Goal: Information Seeking & Learning: Learn about a topic

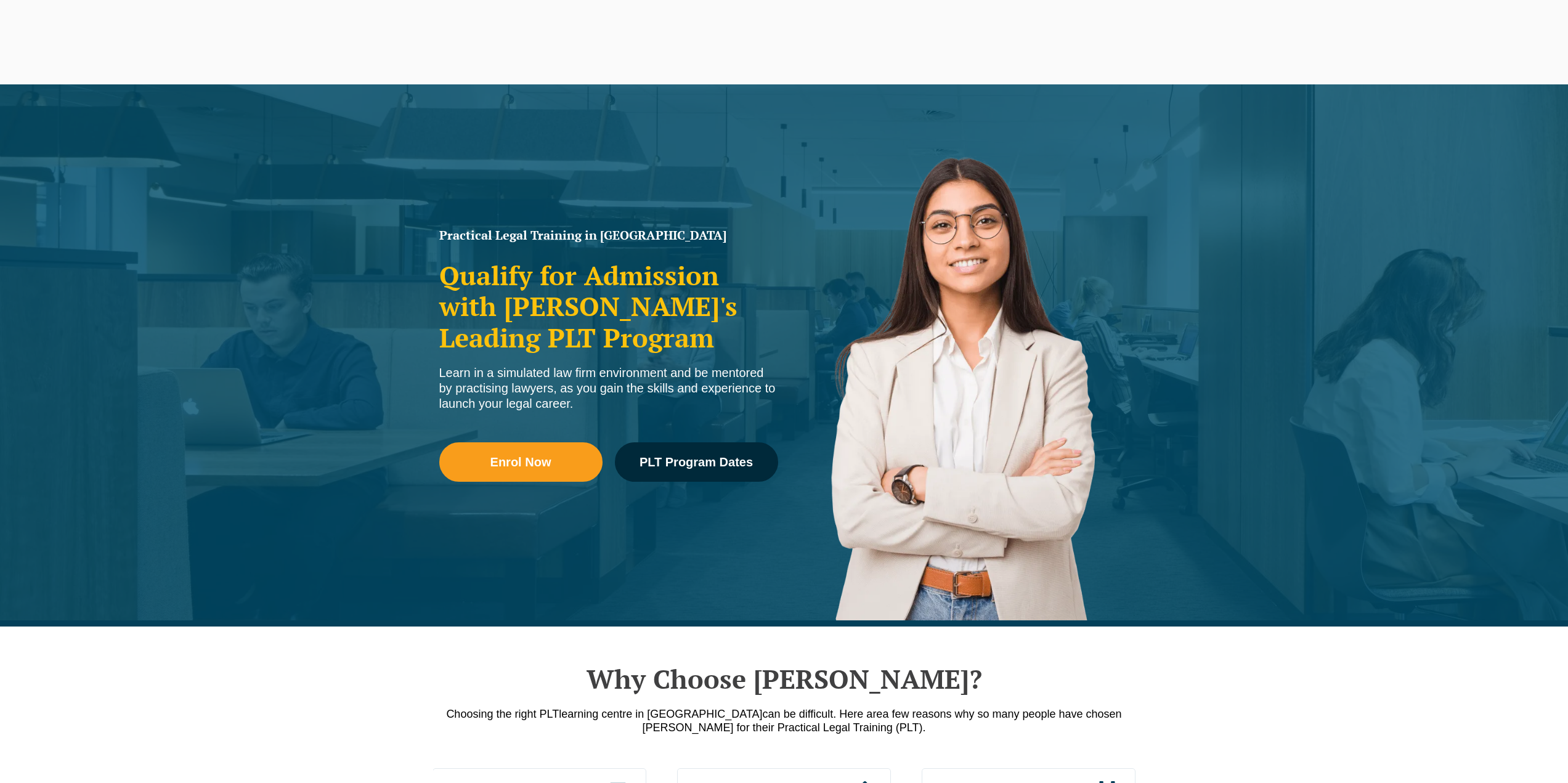
click at [682, 456] on span "PLT Program Dates" at bounding box center [697, 462] width 114 height 12
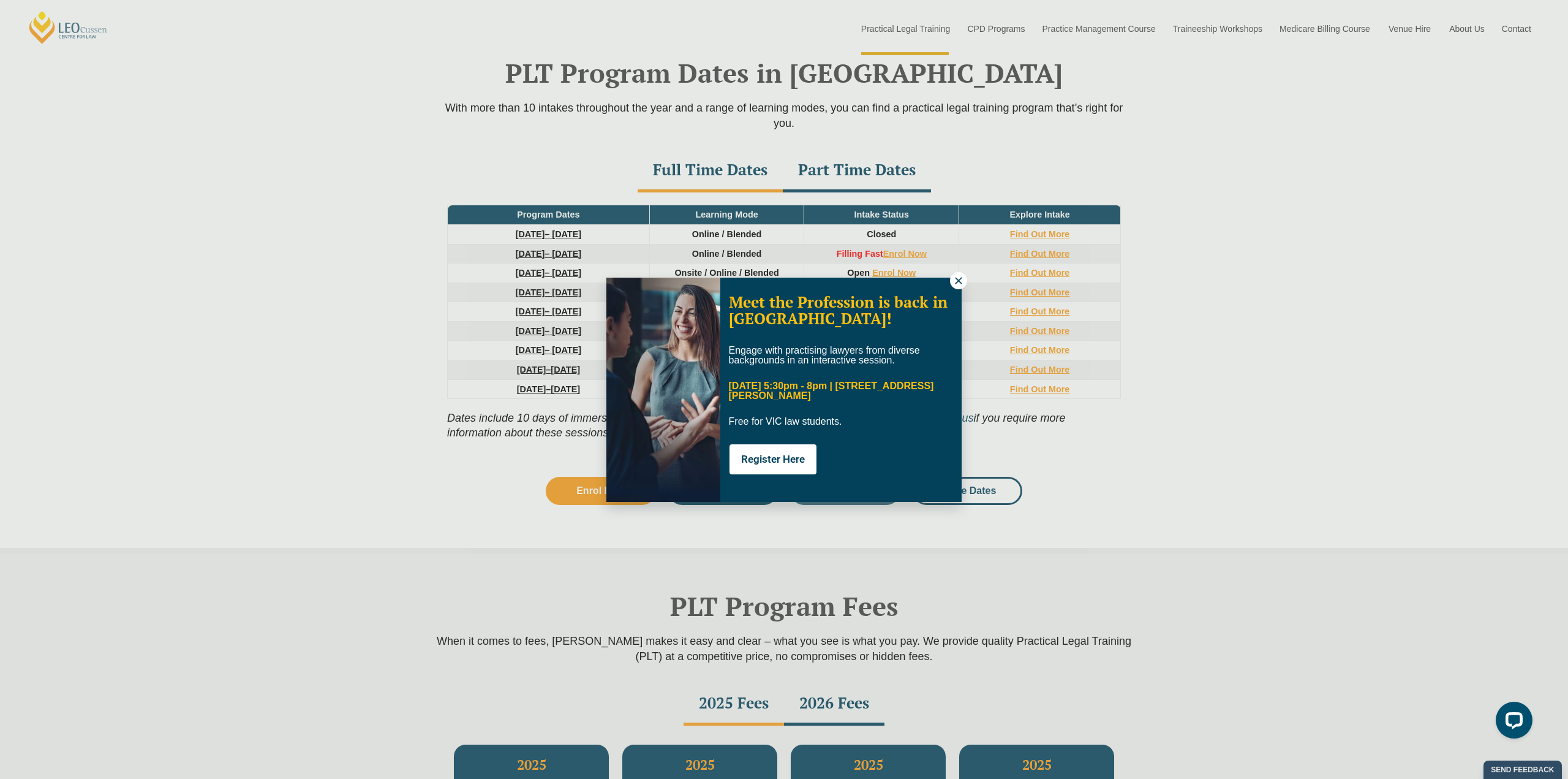
click at [958, 282] on icon at bounding box center [958, 280] width 6 height 6
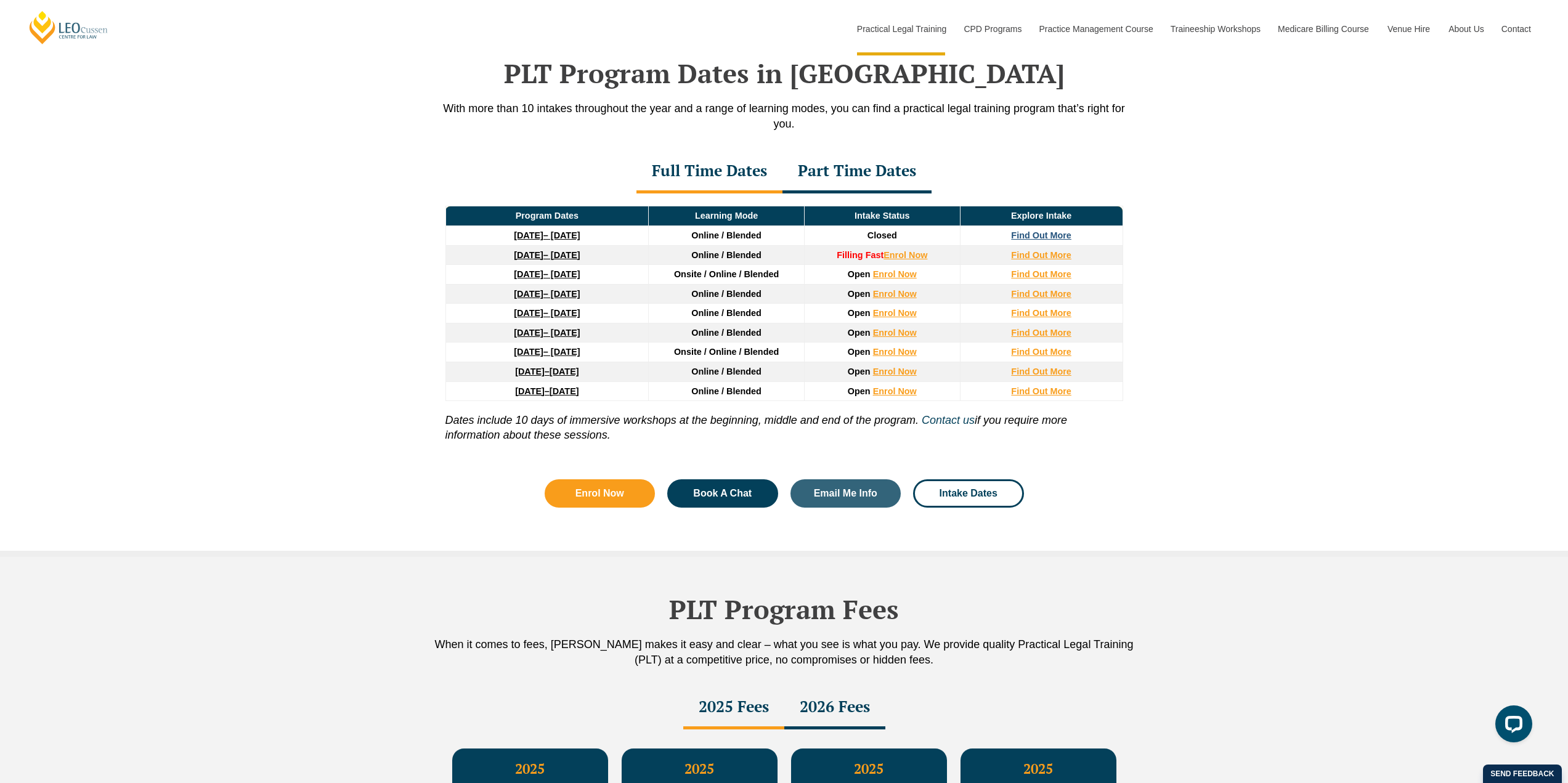
click at [1024, 236] on strong "Find Out More" at bounding box center [1041, 235] width 61 height 10
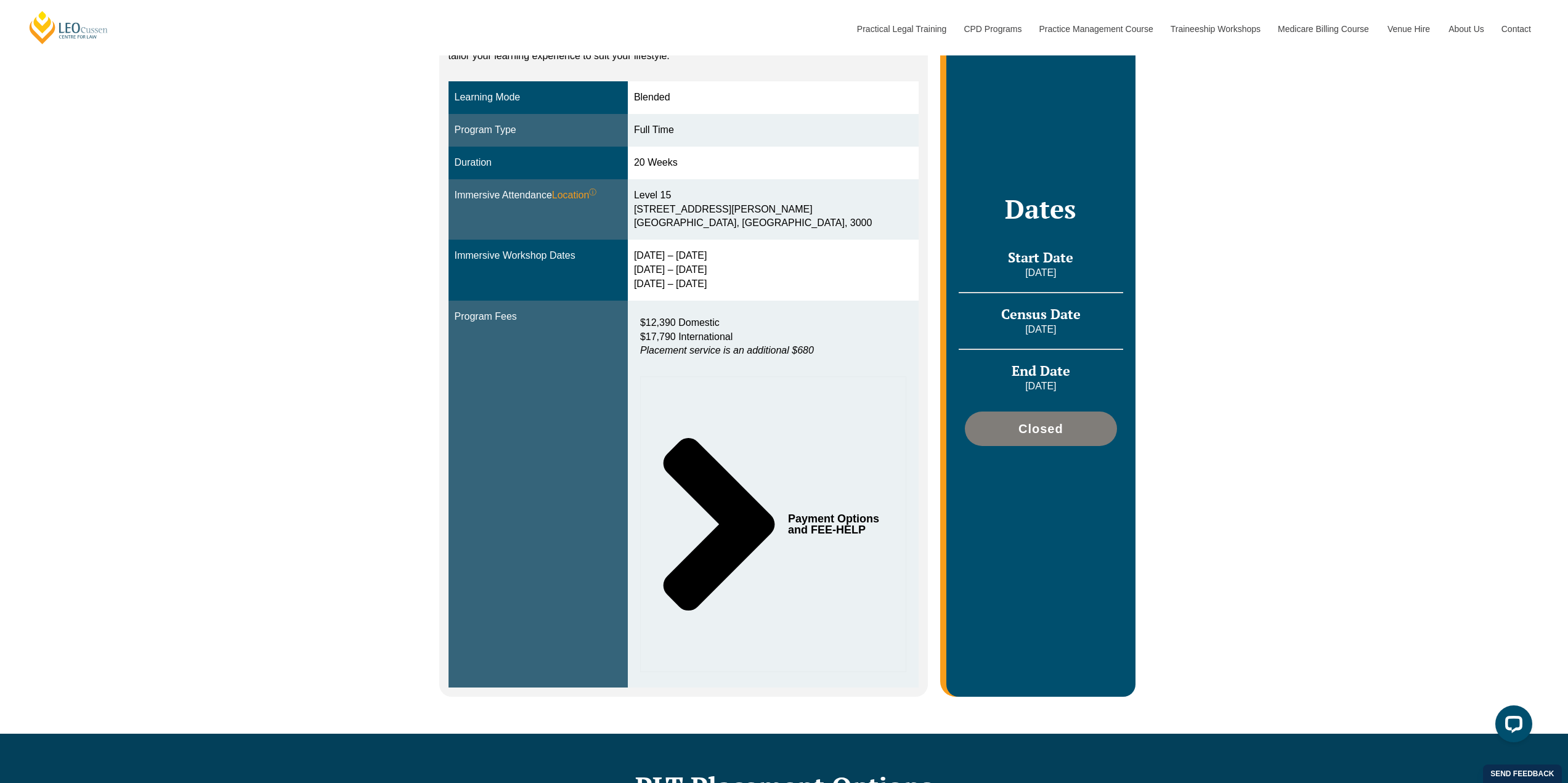
scroll to position [308, 0]
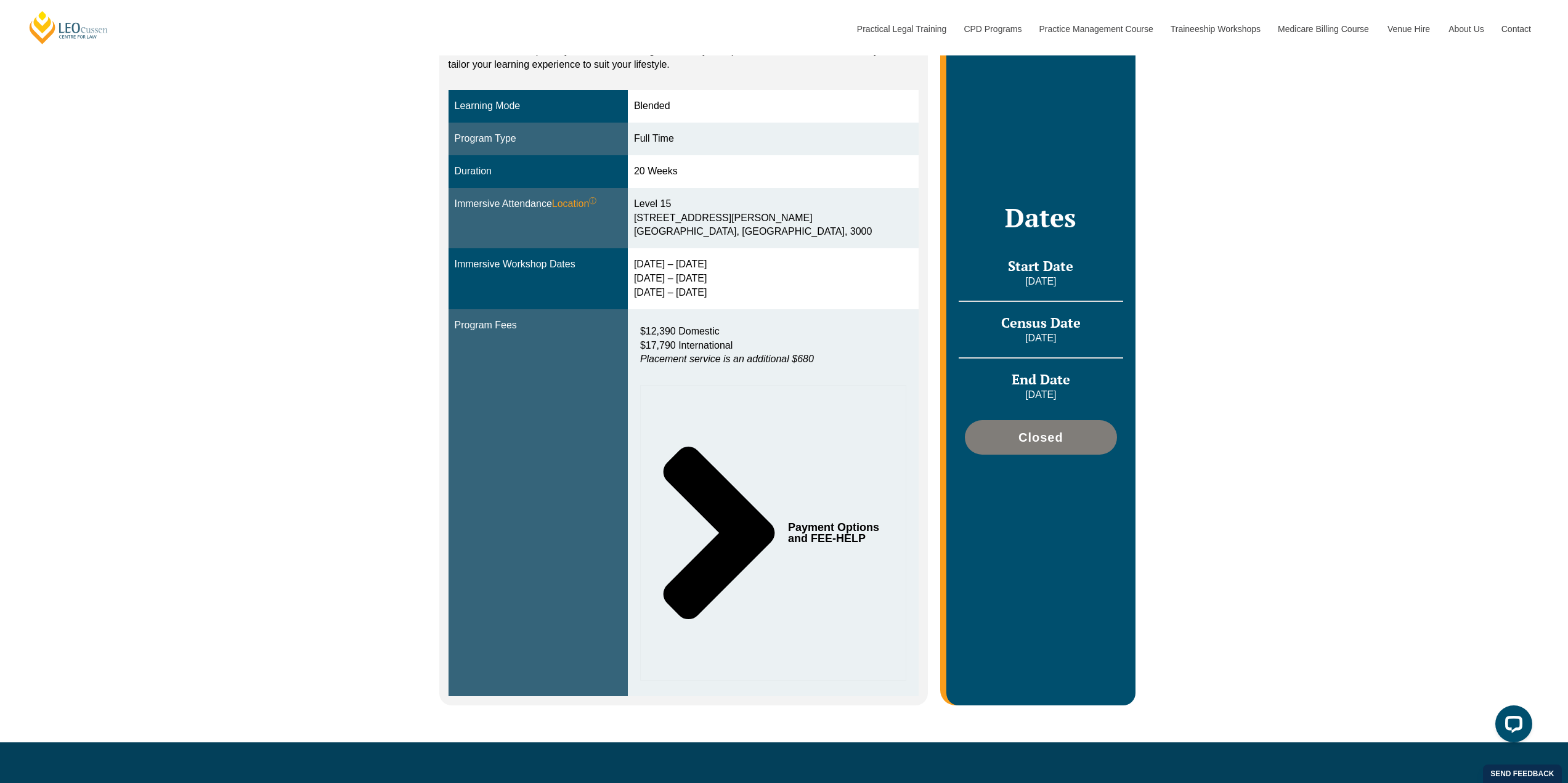
drag, startPoint x: 737, startPoint y: 292, endPoint x: 692, endPoint y: 280, distance: 46.6
click at [692, 280] on div "29 Sep – 2 Oct 2025 9 – 11 Dec 2025 10 – 12 Feb 2026" at bounding box center [773, 279] width 278 height 43
click at [764, 281] on div "29 Sep – 2 Oct 2025 9 – 11 Dec 2025 10 – 12 Feb 2026" at bounding box center [773, 279] width 278 height 43
drag, startPoint x: 729, startPoint y: 277, endPoint x: 649, endPoint y: 277, distance: 80.0
click at [649, 277] on div "29 Sep – 2 Oct 2025 9 – 11 Dec 2025 10 – 12 Feb 2026" at bounding box center [773, 279] width 278 height 43
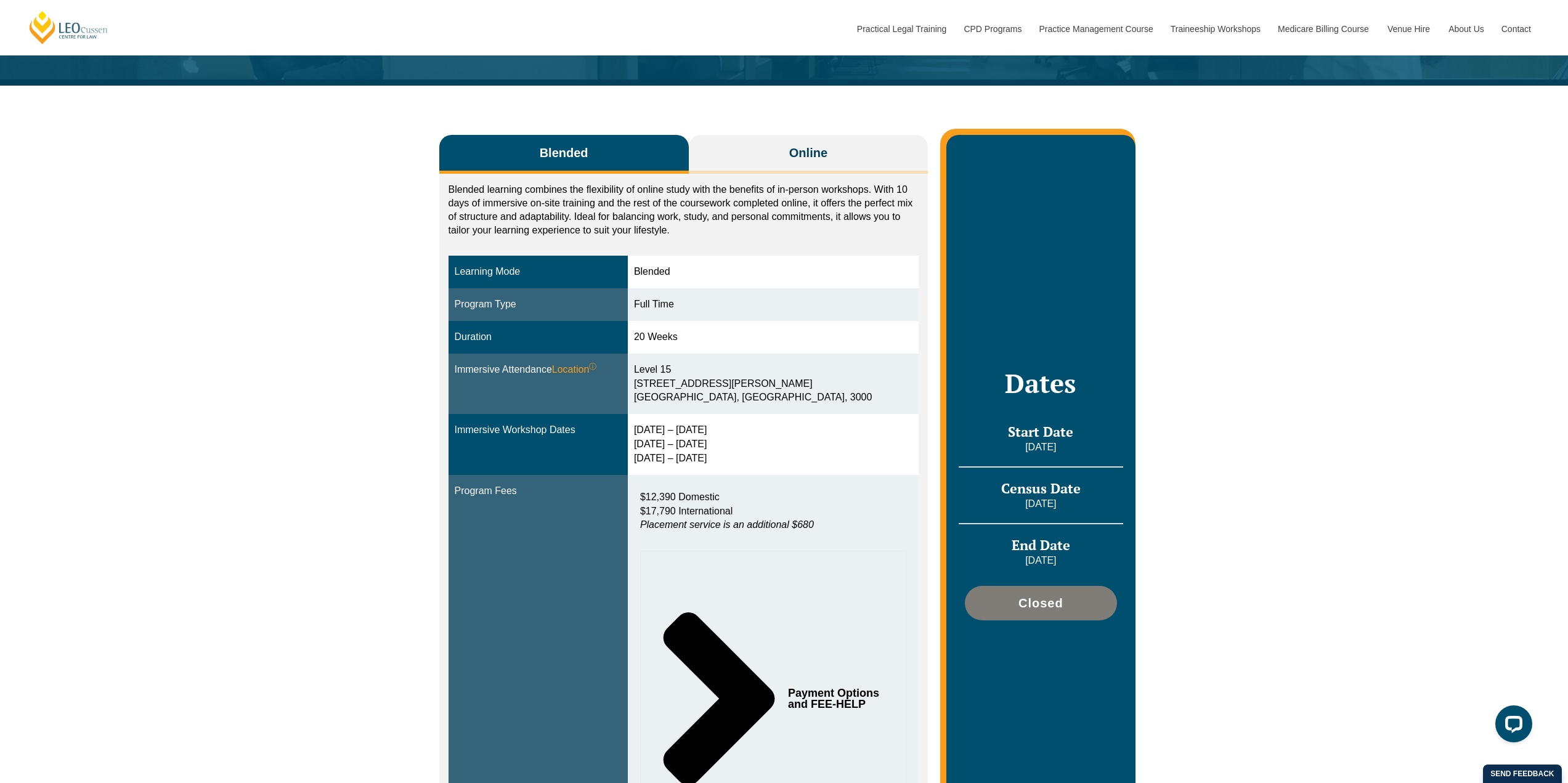
scroll to position [123, 0]
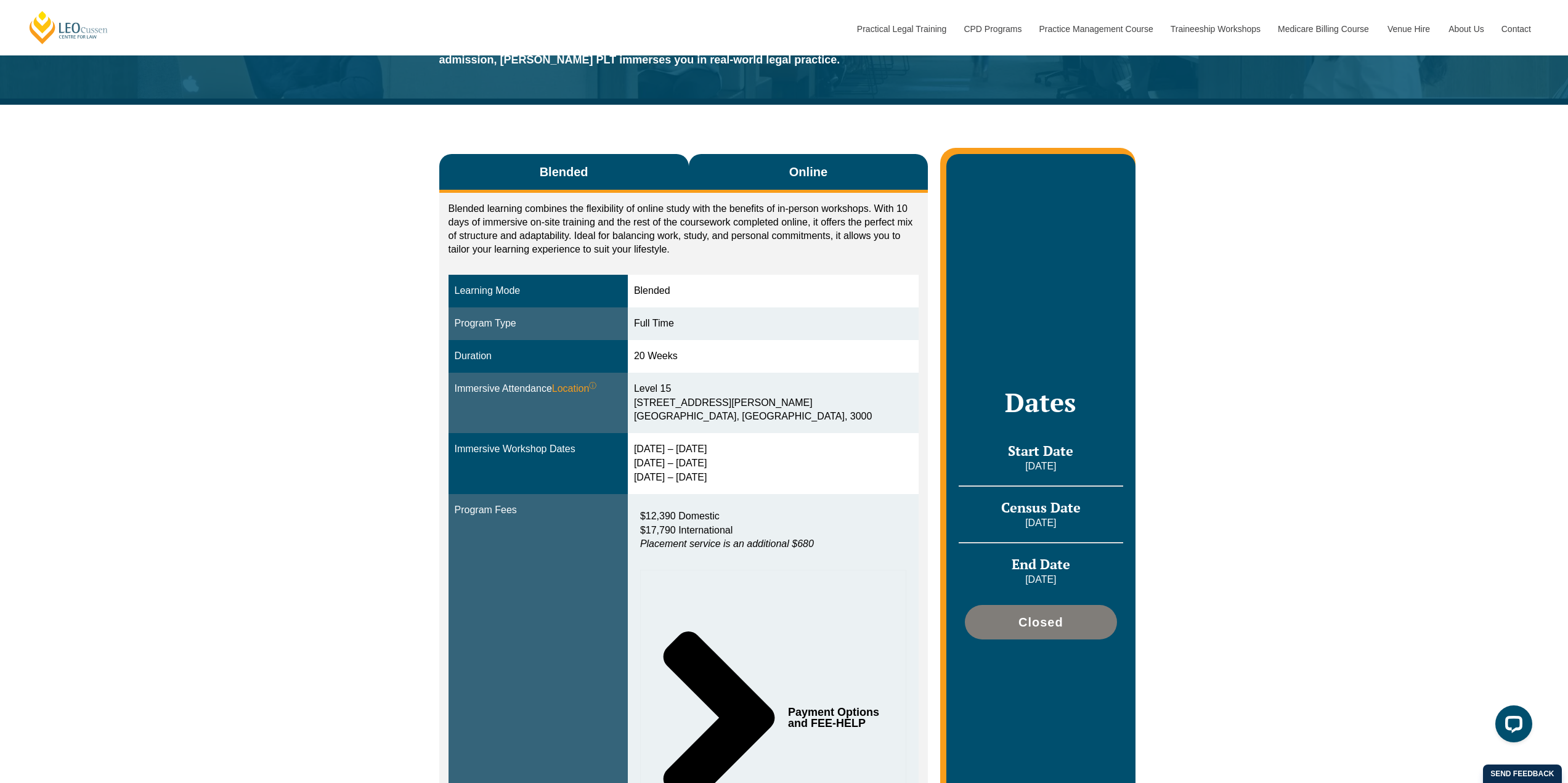
click at [746, 171] on button "Online" at bounding box center [808, 174] width 239 height 39
